Goal: Obtain resource: Download file/media

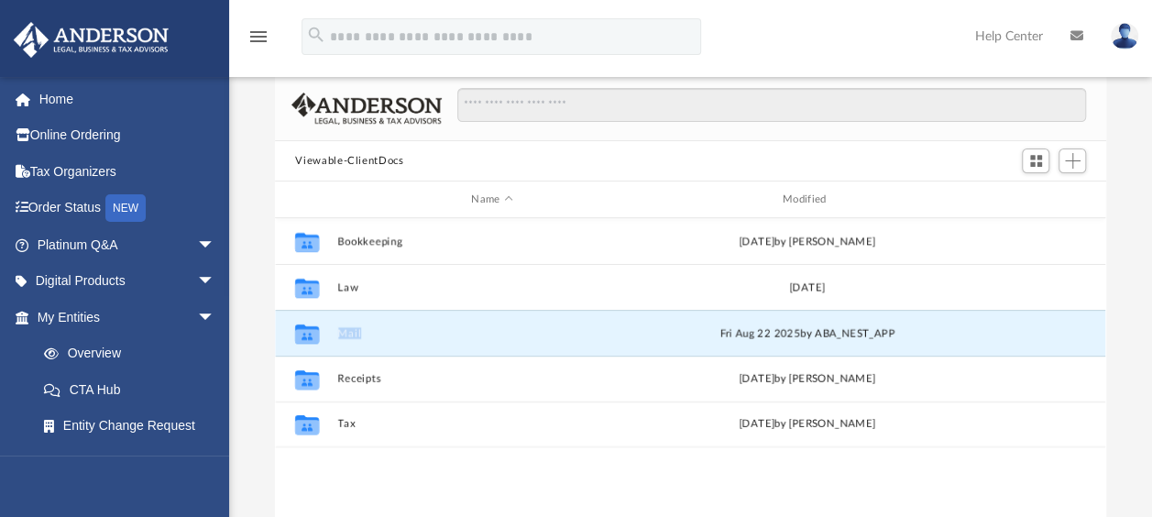
scroll to position [402, 815]
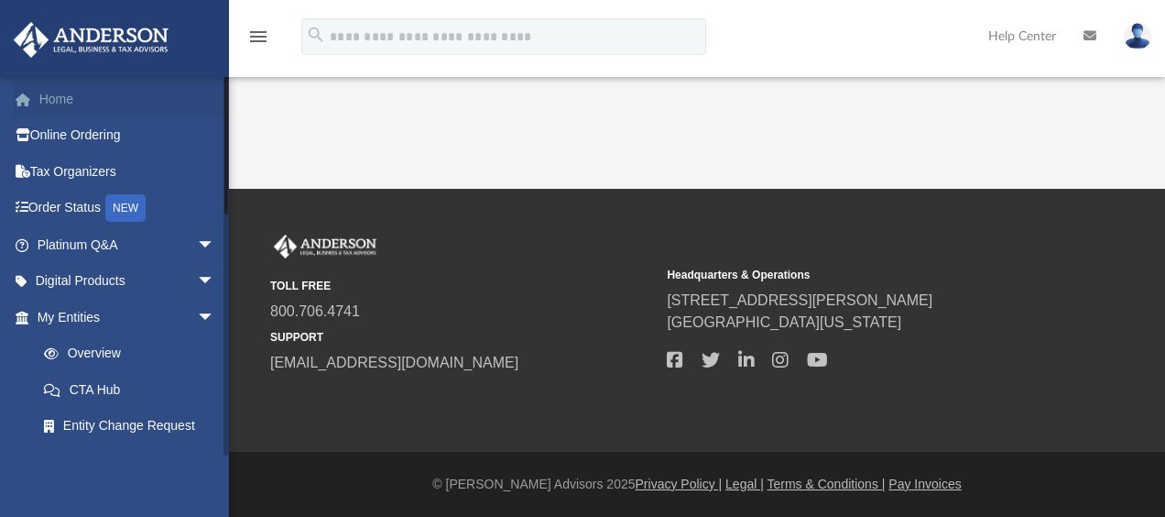
click at [60, 100] on link "Home" at bounding box center [128, 99] width 230 height 37
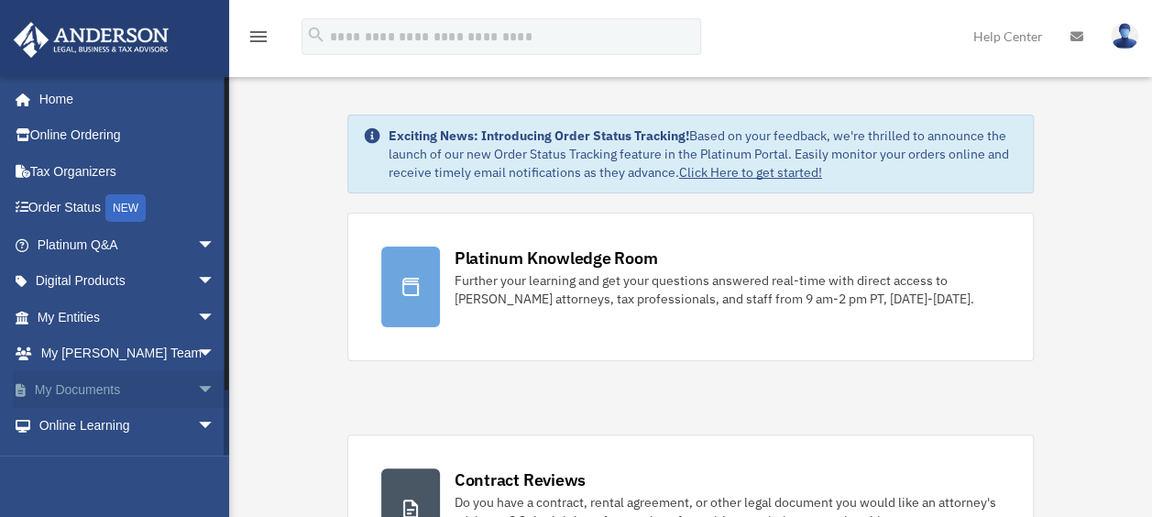
click at [71, 387] on link "My Documents arrow_drop_down" at bounding box center [128, 389] width 230 height 37
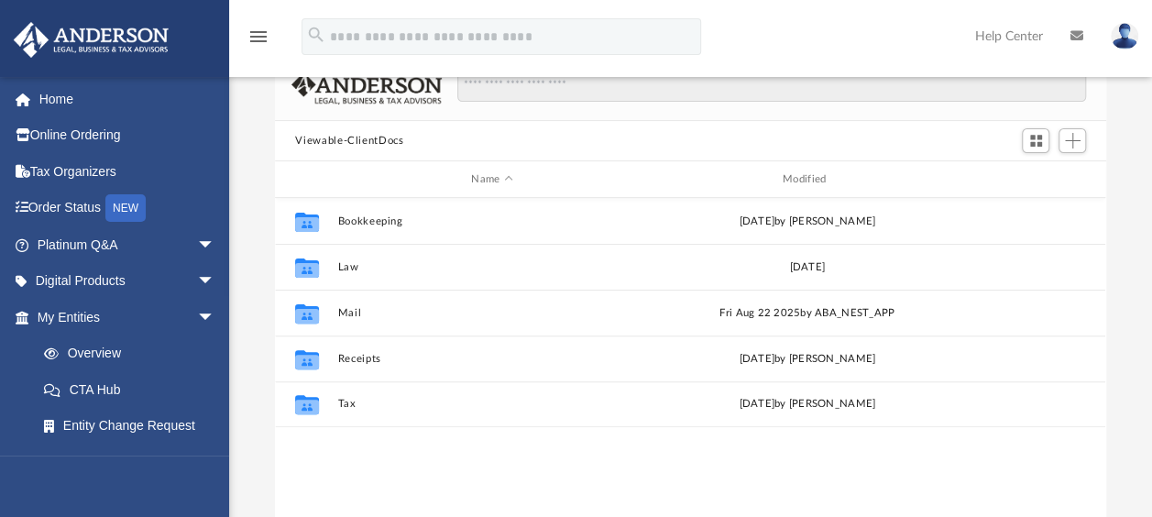
scroll to position [114, 0]
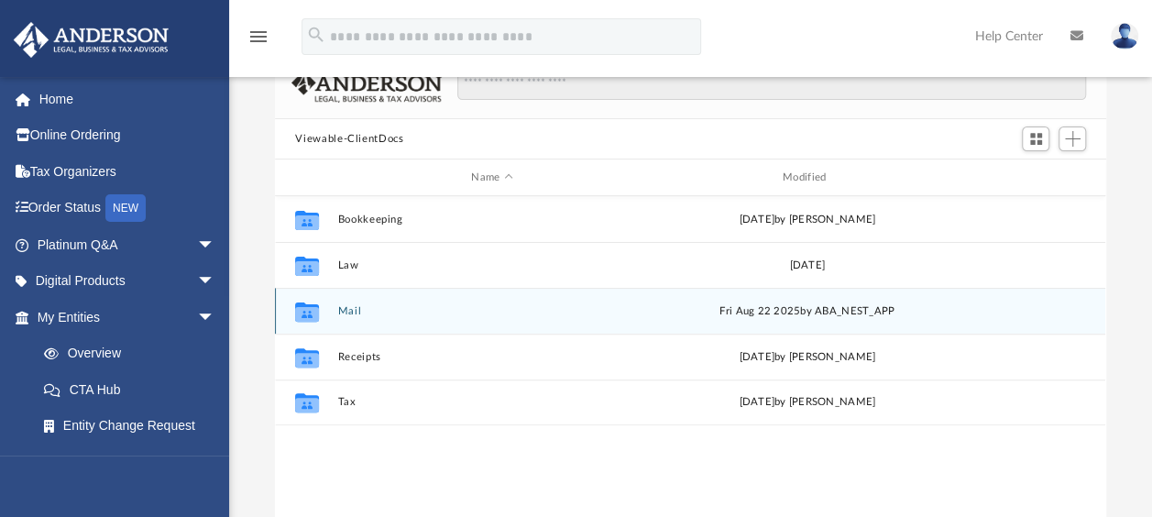
click at [304, 310] on icon "grid" at bounding box center [307, 310] width 24 height 19
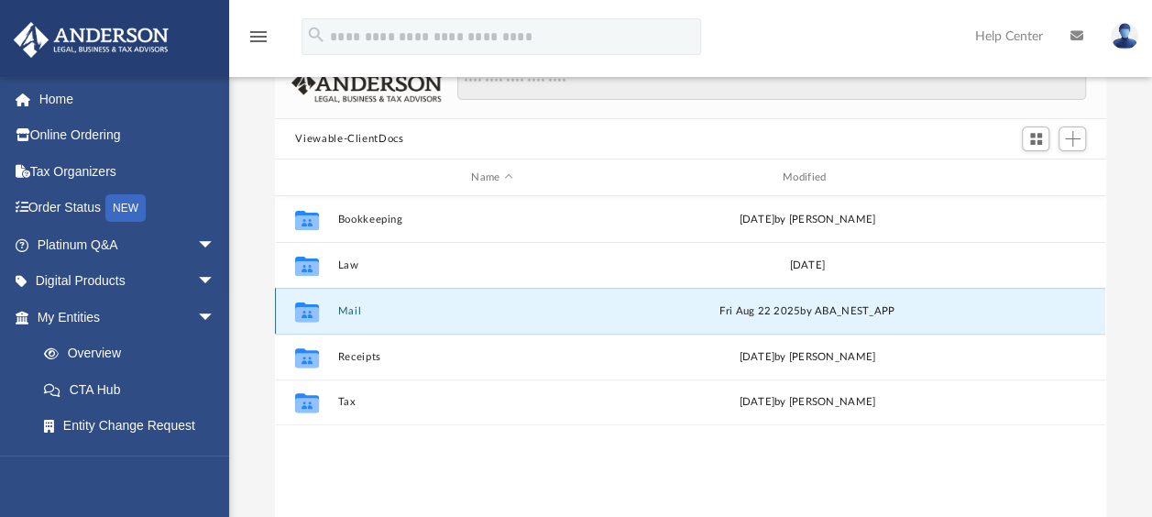
click at [304, 310] on icon "grid" at bounding box center [307, 310] width 24 height 19
click at [351, 311] on button "Mail" at bounding box center [492, 311] width 308 height 12
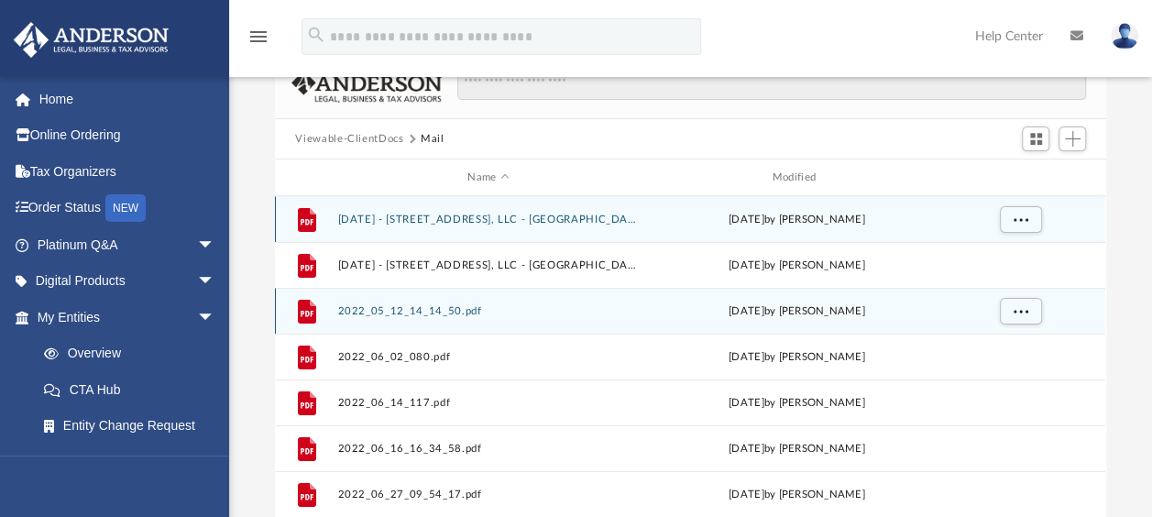
scroll to position [15, 15]
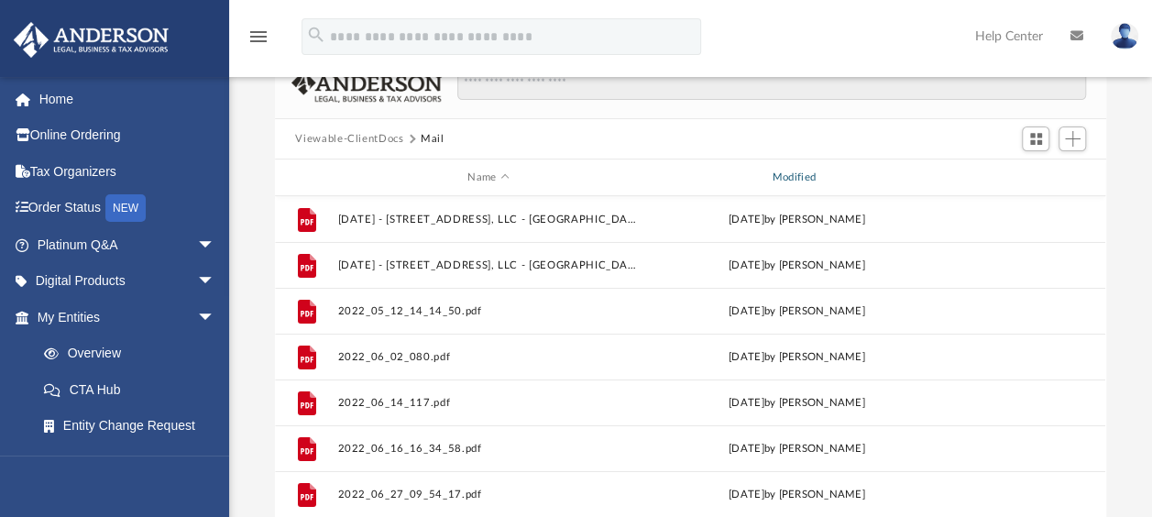
click at [798, 179] on div "Modified" at bounding box center [796, 178] width 301 height 16
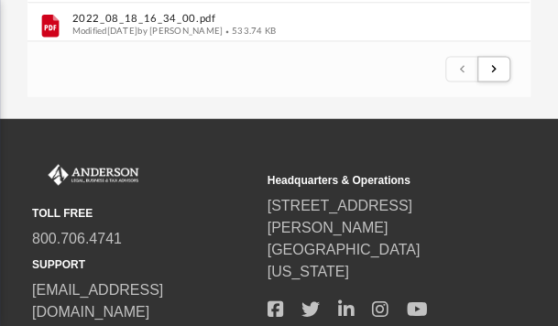
scroll to position [656, 0]
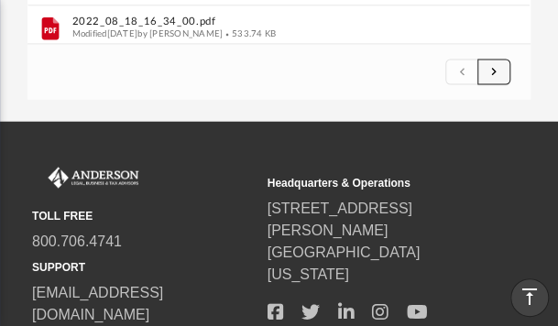
click at [500, 74] on button "submit" at bounding box center [493, 72] width 33 height 27
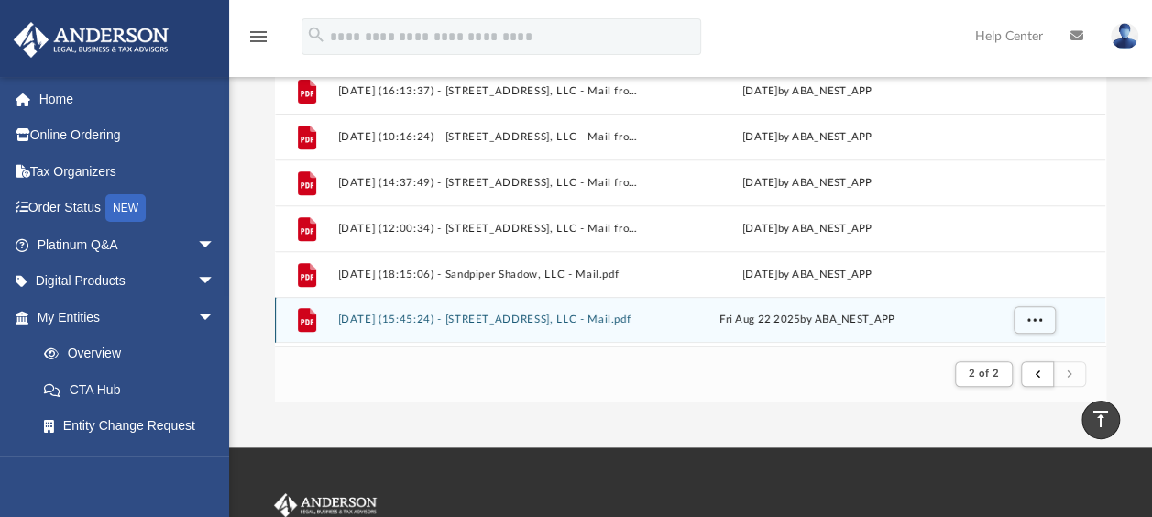
scroll to position [287, 0]
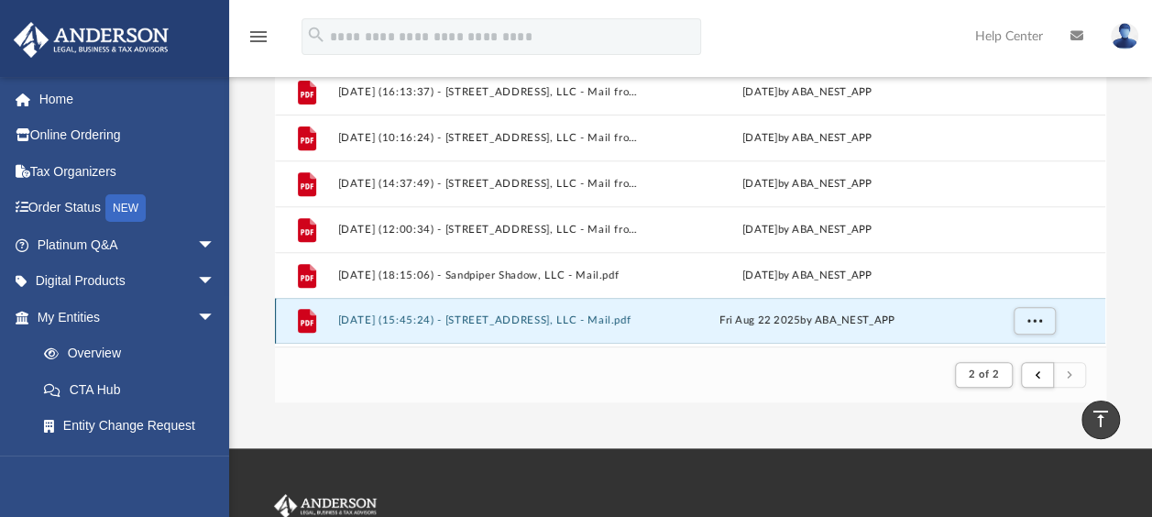
click at [396, 323] on button "2025.08.22 (15:45:24) - 3128 Gulf Gate Drive, LLC - Mail.pdf" at bounding box center [492, 320] width 308 height 12
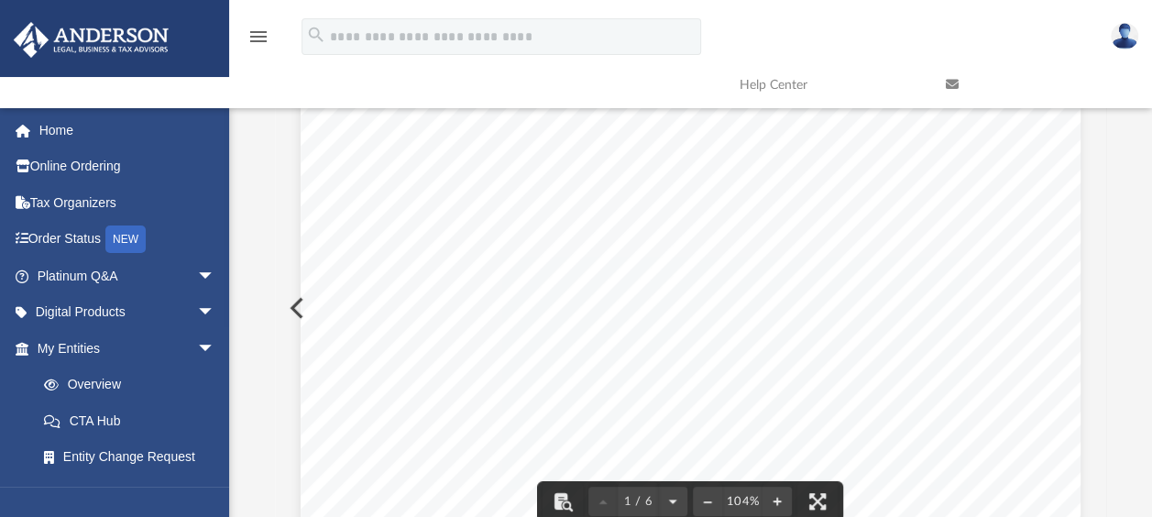
scroll to position [0, 0]
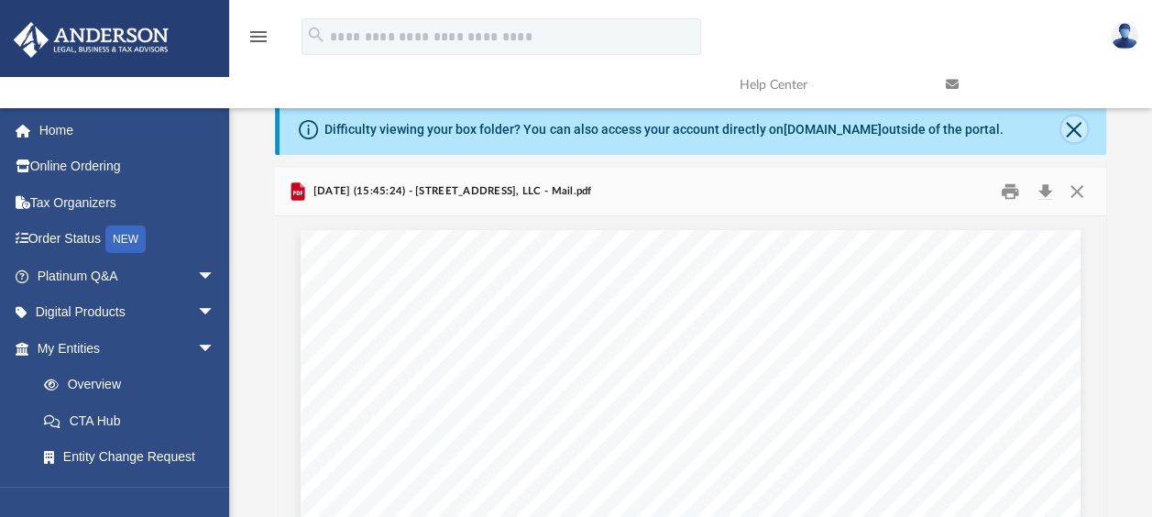
click at [1075, 129] on button "Close" at bounding box center [1074, 129] width 26 height 26
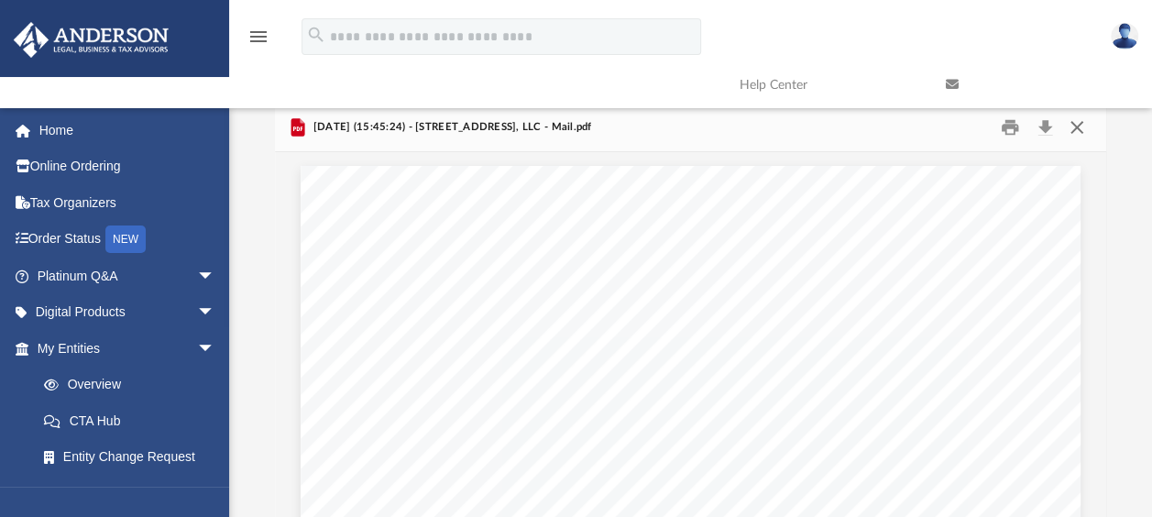
click at [1074, 127] on button "Close" at bounding box center [1076, 128] width 33 height 28
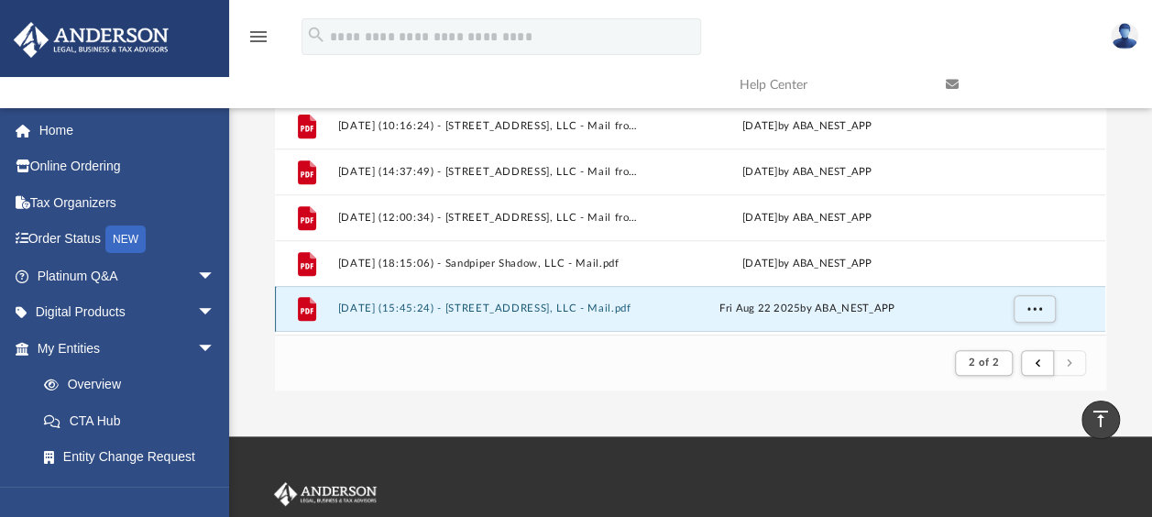
scroll to position [231, 0]
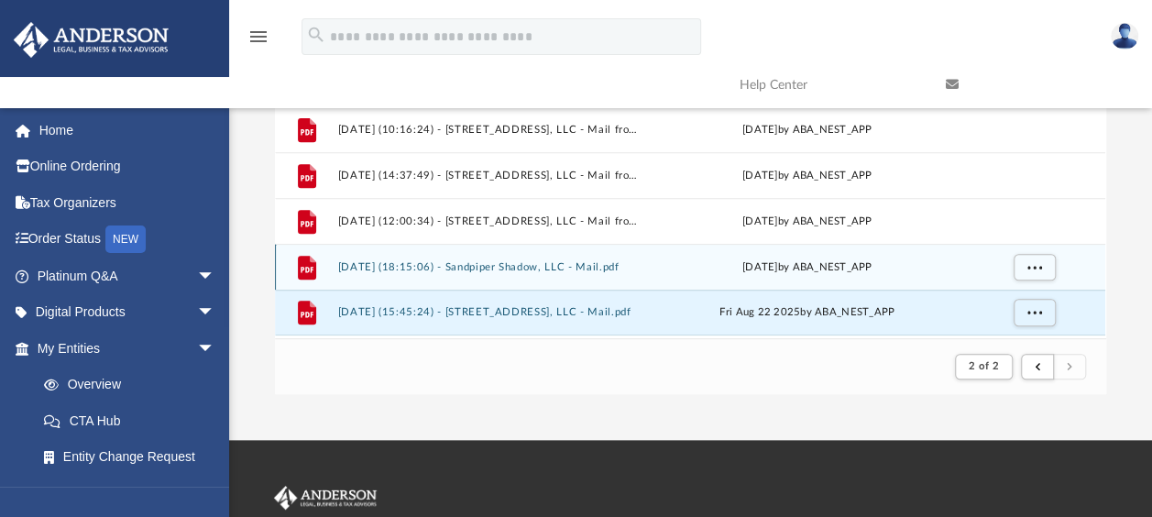
click at [437, 268] on button "2025.08.20 (18:15:06) - Sandpiper Shadow, LLC - Mail.pdf" at bounding box center [492, 267] width 308 height 12
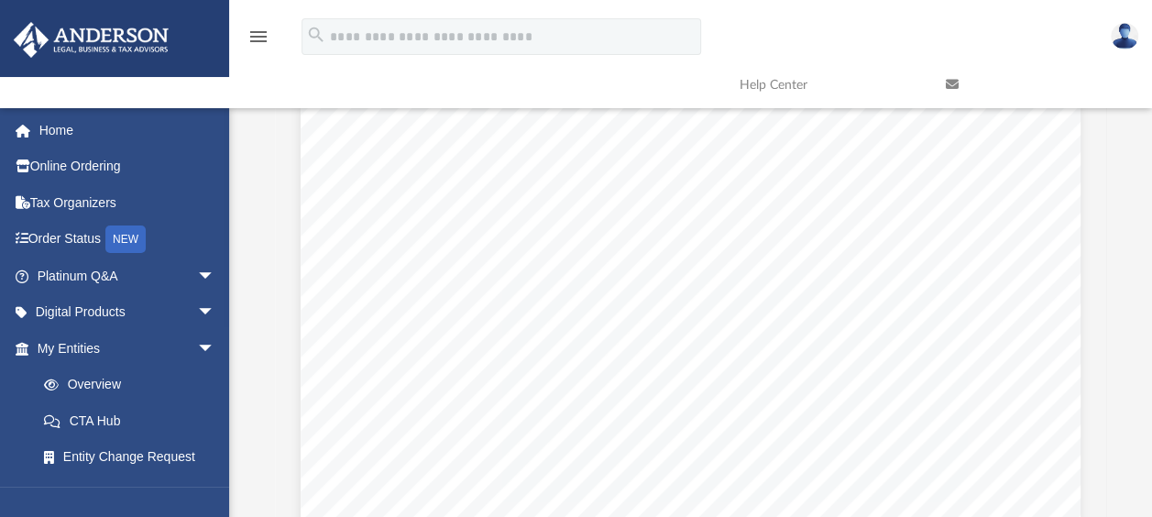
scroll to position [0, 0]
